Goal: Transaction & Acquisition: Book appointment/travel/reservation

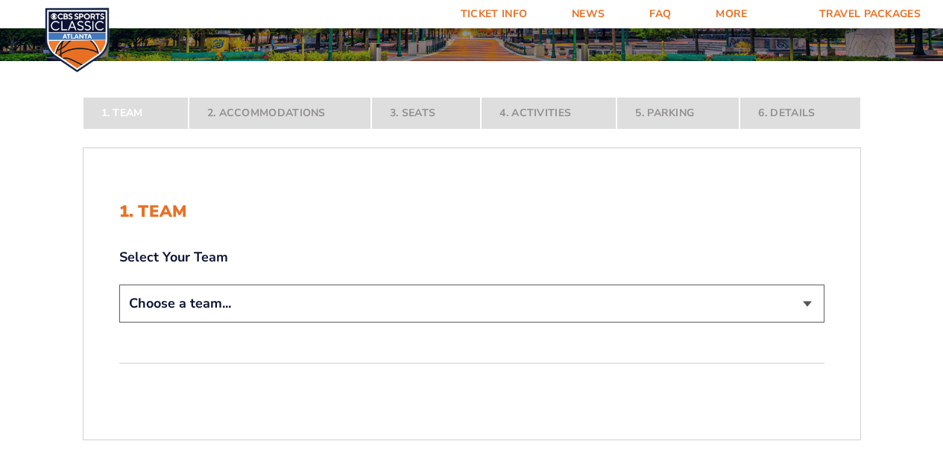
scroll to position [224, 0]
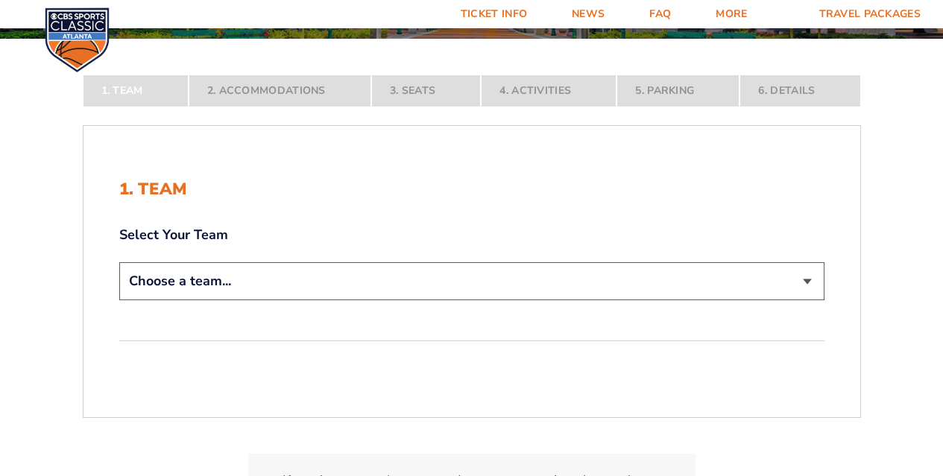
click at [809, 282] on select "Choose a team... [US_STATE] Wildcats [US_STATE] State Buckeyes [US_STATE] Tar H…" at bounding box center [471, 281] width 705 height 38
select select "12756"
click at [119, 300] on select "Choose a team... [US_STATE] Wildcats [US_STATE] State Buckeyes [US_STATE] Tar H…" at bounding box center [471, 281] width 705 height 38
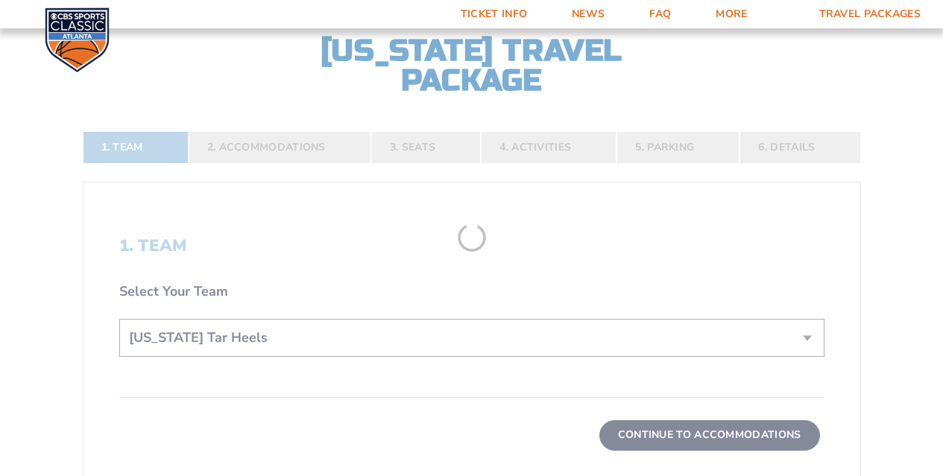
scroll to position [298, 0]
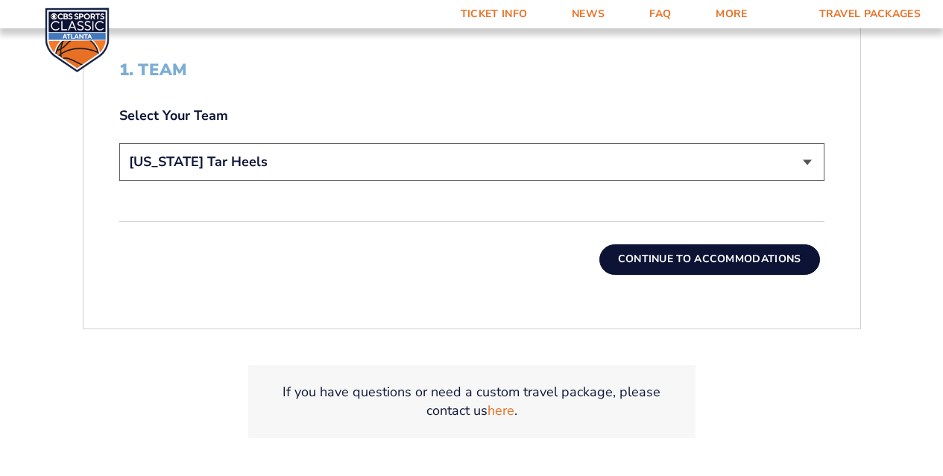
click at [721, 256] on button "Continue To Accommodations" at bounding box center [709, 259] width 221 height 30
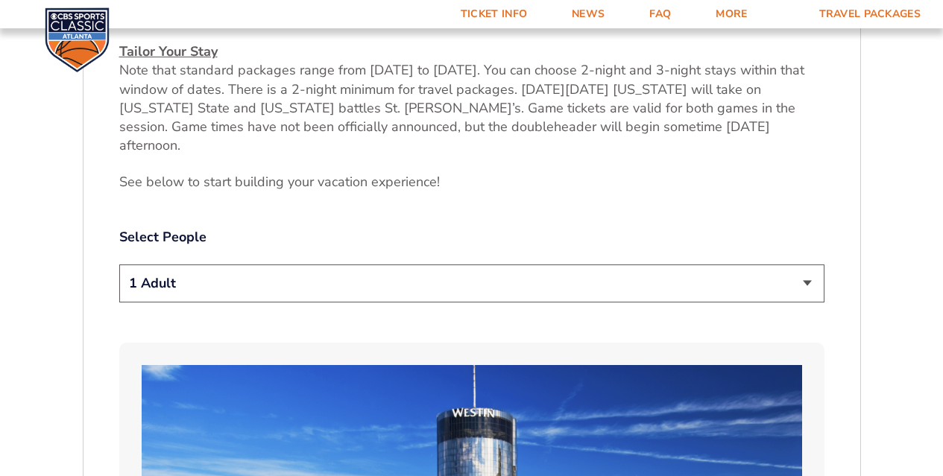
scroll to position [672, 0]
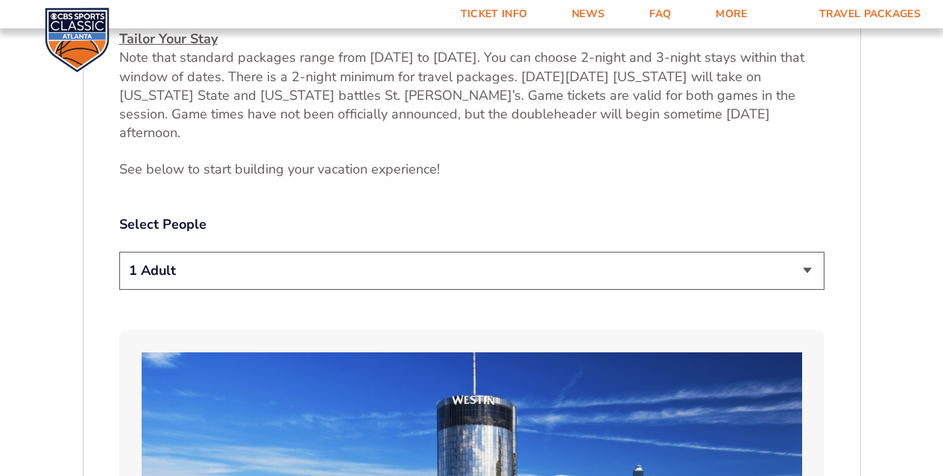
click at [805, 252] on select "1 Adult 2 Adults 3 Adults 4 Adults 2 Adults + 1 Child 2 Adults + 2 Children 2 A…" at bounding box center [471, 271] width 705 height 38
select select "2 Adults"
click at [119, 252] on select "1 Adult 2 Adults 3 Adults 4 Adults 2 Adults + 1 Child 2 Adults + 2 Children 2 A…" at bounding box center [471, 271] width 705 height 38
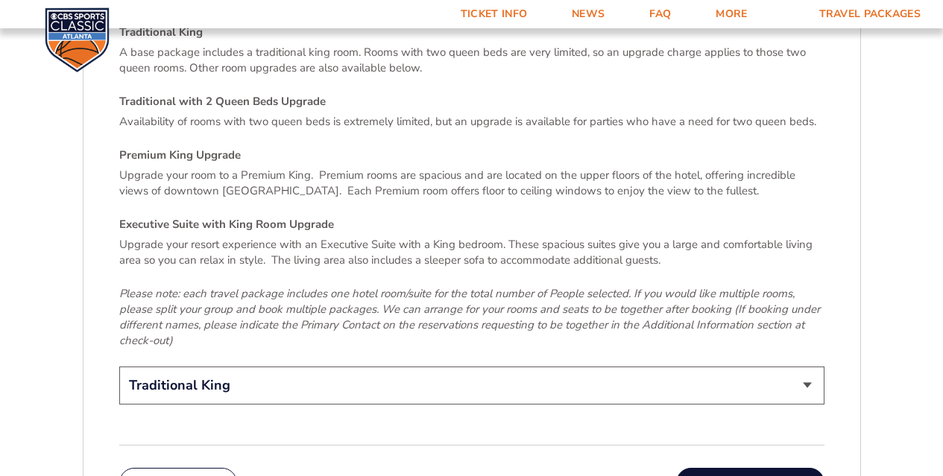
scroll to position [2237, 0]
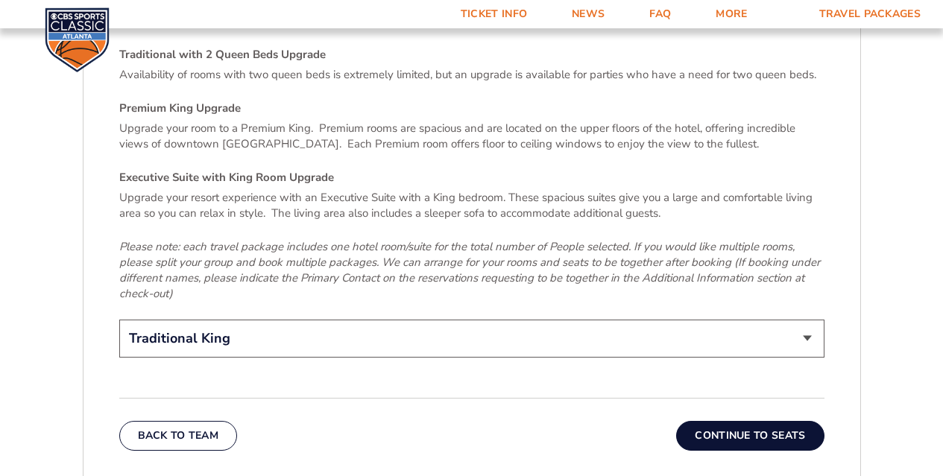
click at [736, 421] on button "Continue To Seats" at bounding box center [750, 436] width 148 height 30
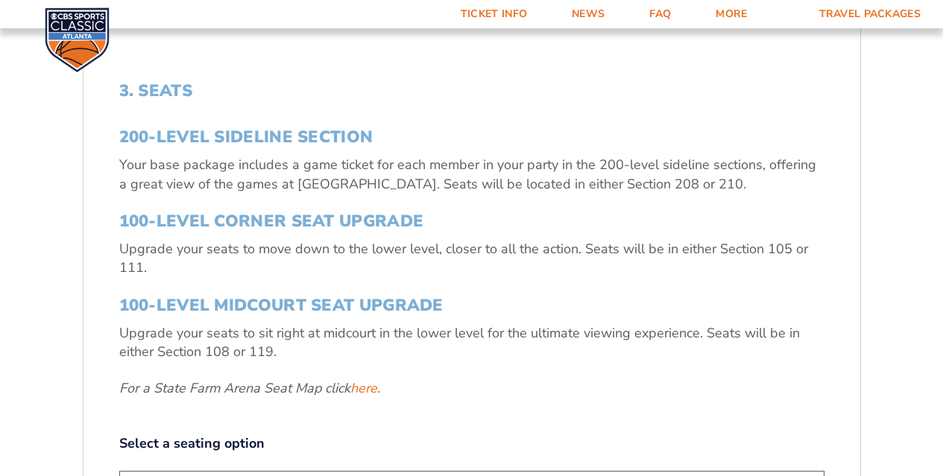
scroll to position [523, 0]
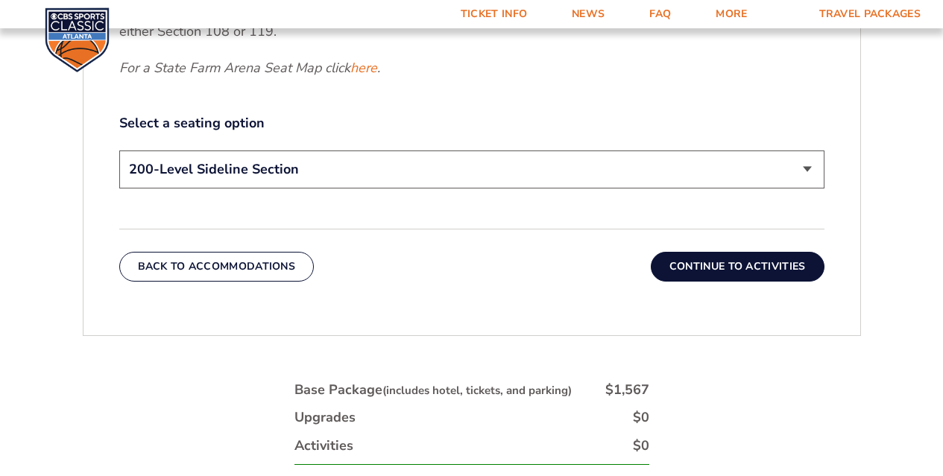
click at [729, 271] on button "Continue To Activities" at bounding box center [738, 267] width 174 height 30
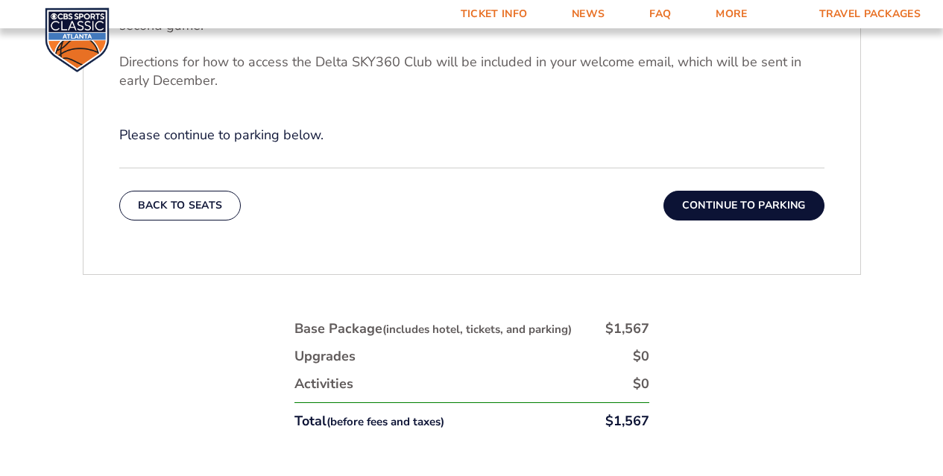
scroll to position [598, 0]
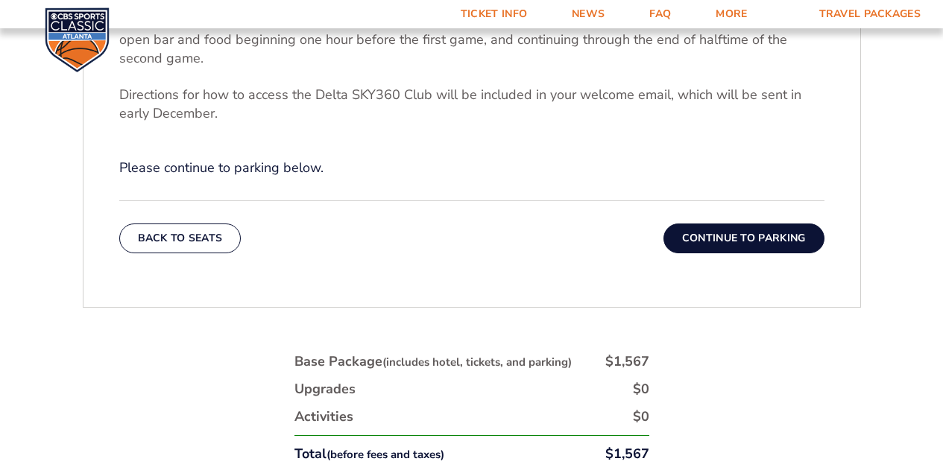
click at [739, 236] on button "Continue To Parking" at bounding box center [743, 239] width 161 height 30
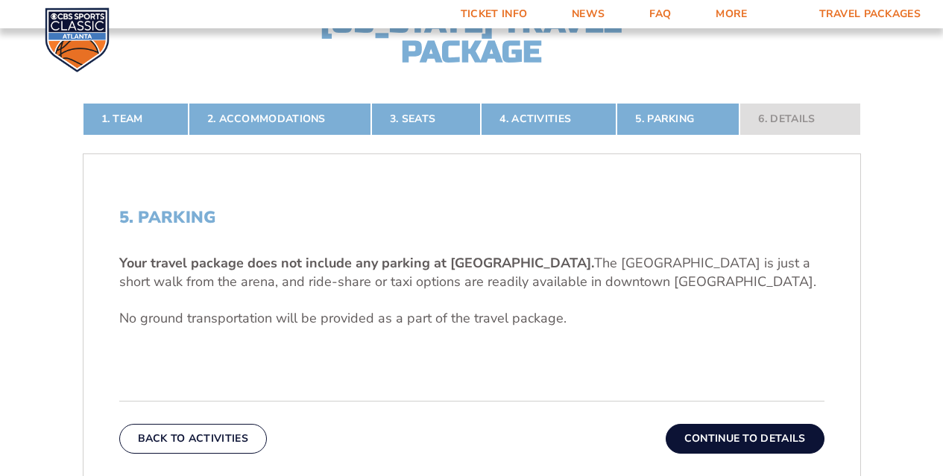
scroll to position [374, 0]
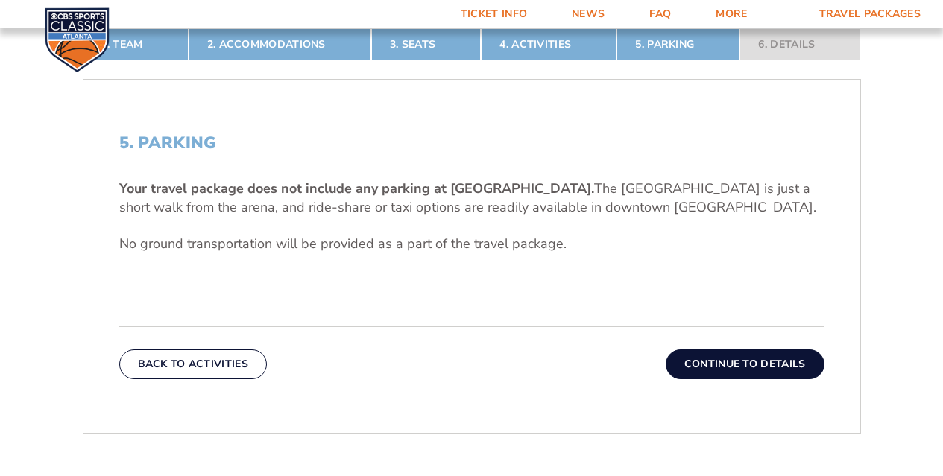
click at [748, 363] on button "Continue To Details" at bounding box center [745, 365] width 159 height 30
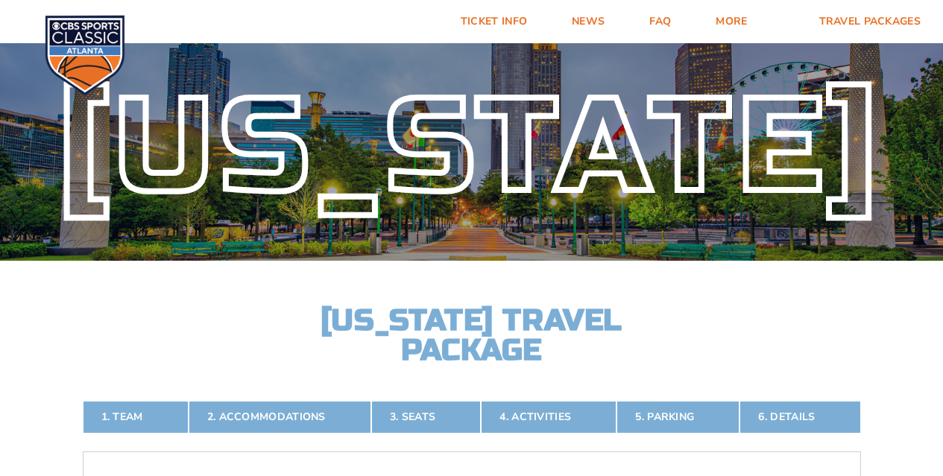
scroll to position [0, 0]
